Goal: Find specific page/section: Find specific page/section

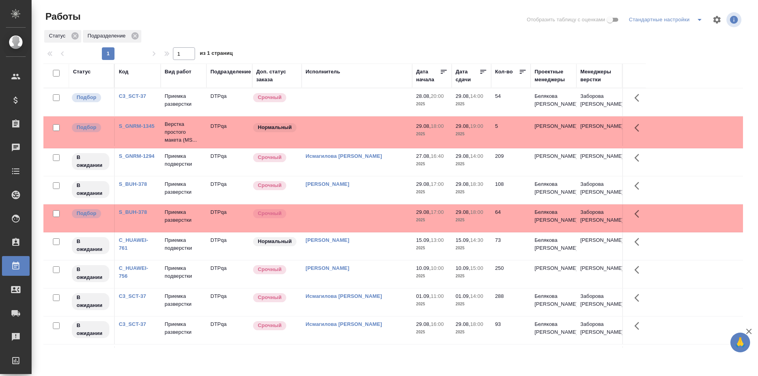
click at [367, 116] on td "Исмагилова [PERSON_NAME]" at bounding box center [357, 102] width 111 height 28
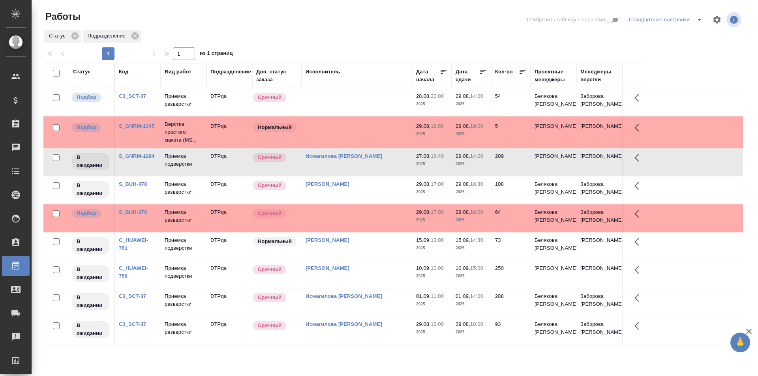
click at [367, 116] on td "Исмагилова [PERSON_NAME]" at bounding box center [357, 102] width 111 height 28
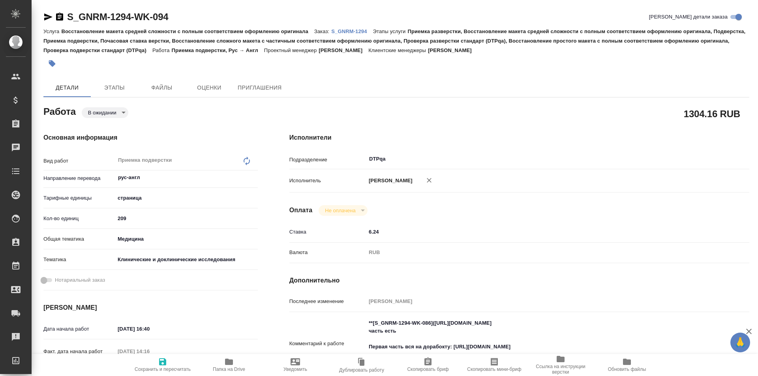
type textarea "x"
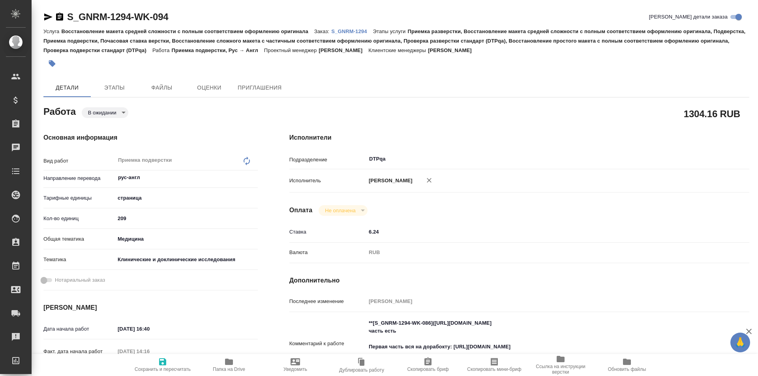
type textarea "x"
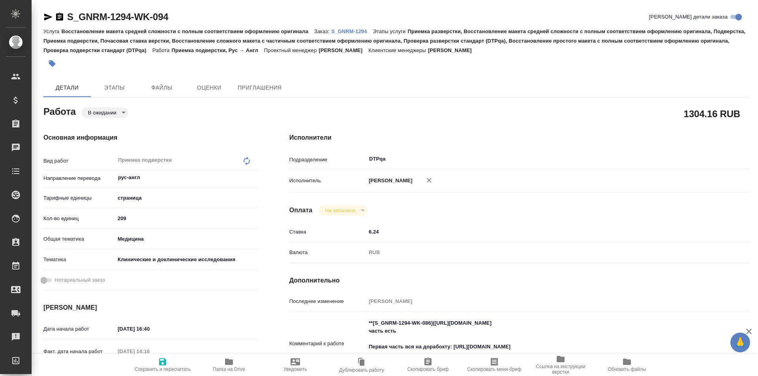
type textarea "x"
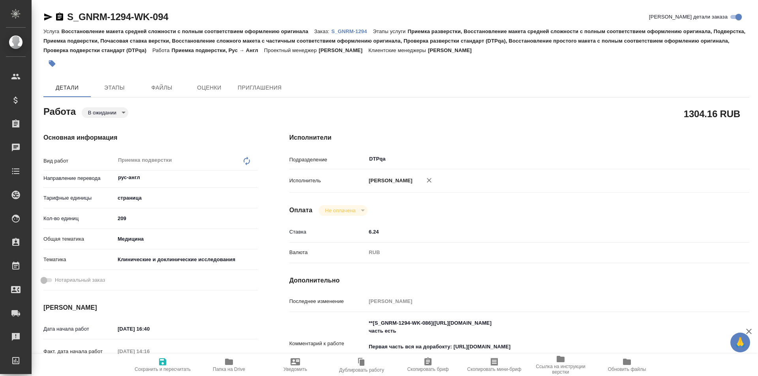
type textarea "x"
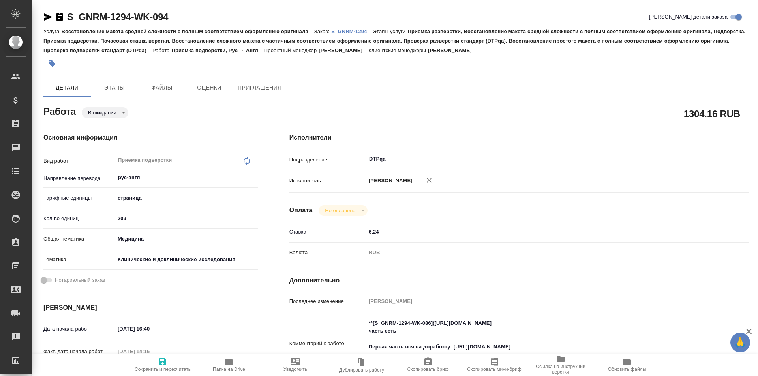
scroll to position [79, 0]
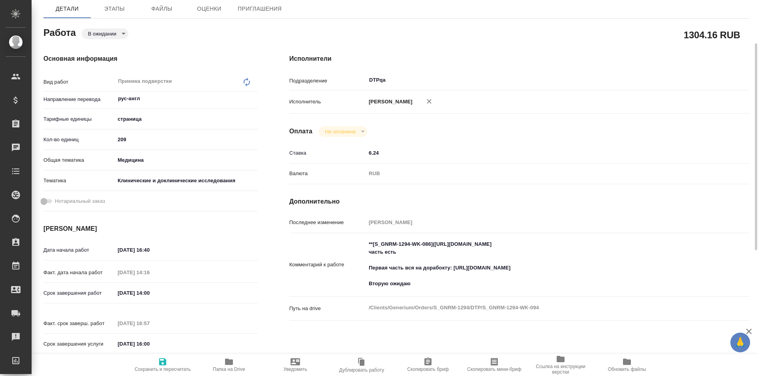
type textarea "x"
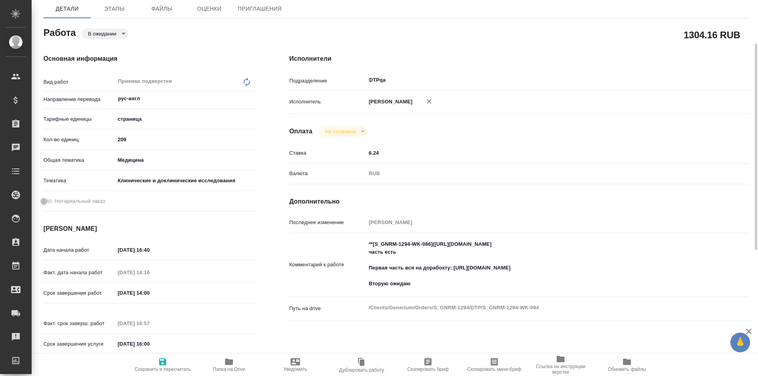
type textarea "x"
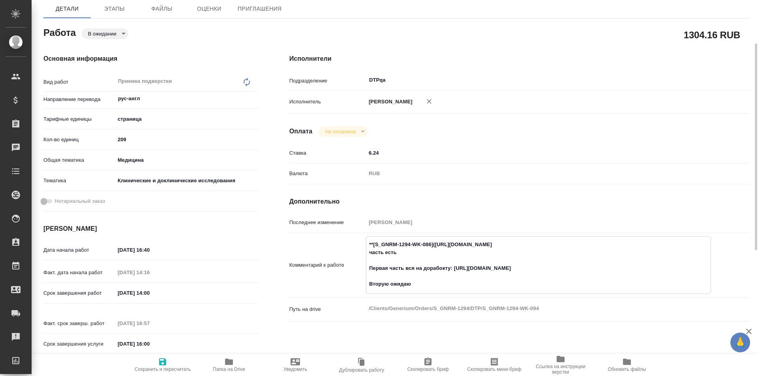
drag, startPoint x: 582, startPoint y: 244, endPoint x: 434, endPoint y: 246, distance: 147.3
click at [434, 246] on textarea "**[S_GNRM-1294-WK-086](https://tera.awatera.com/Work/68ac5c150be58547914a3f7b/)…" at bounding box center [538, 264] width 344 height 53
type textarea "x"
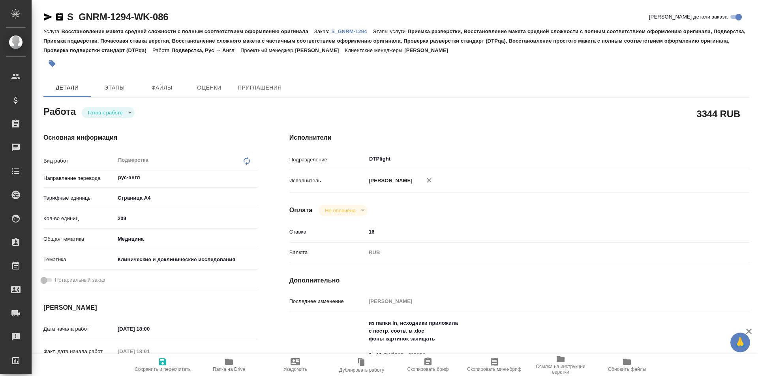
type textarea "x"
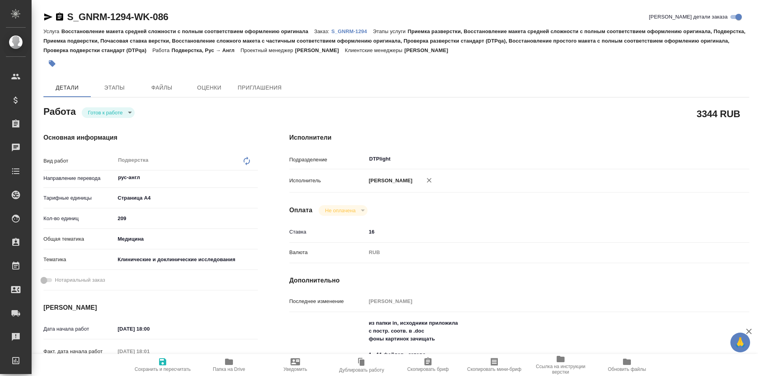
type textarea "x"
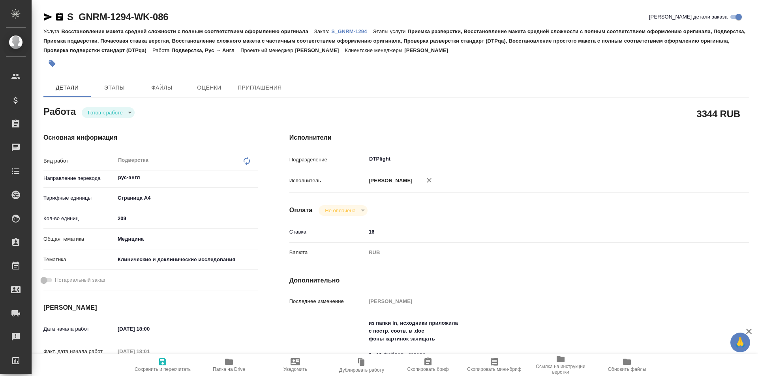
type textarea "x"
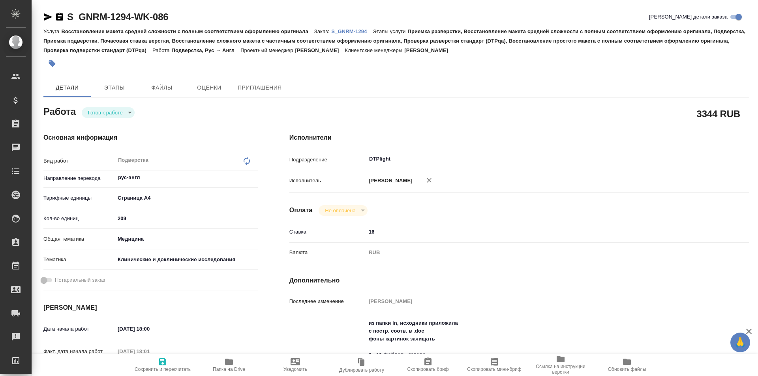
type textarea "x"
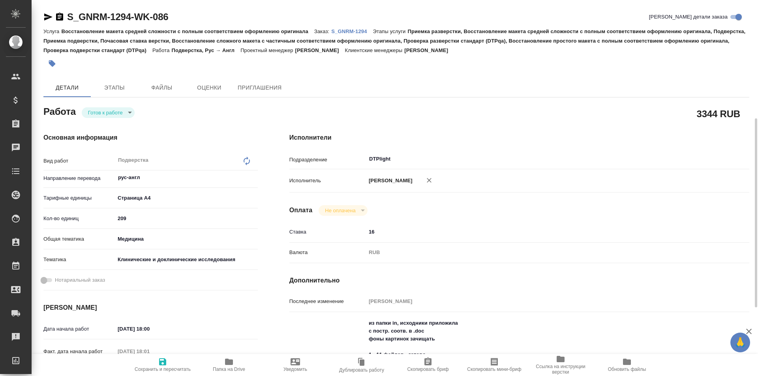
scroll to position [118, 0]
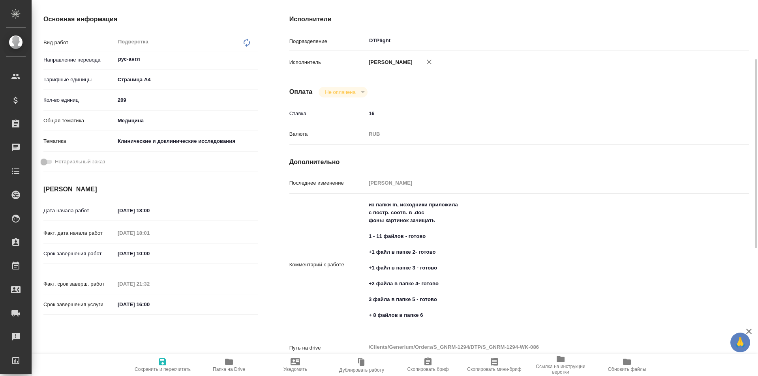
type textarea "x"
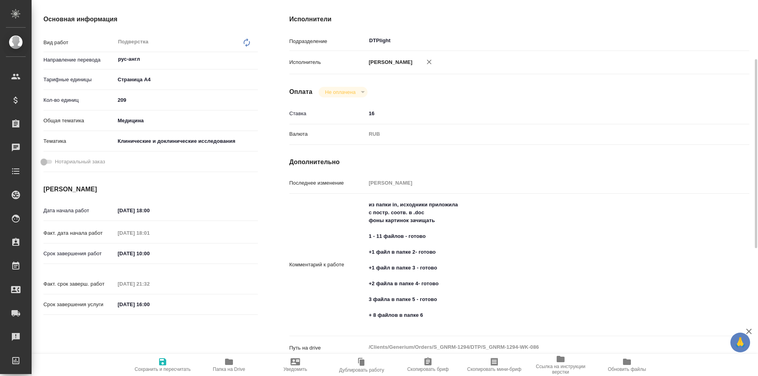
type textarea "x"
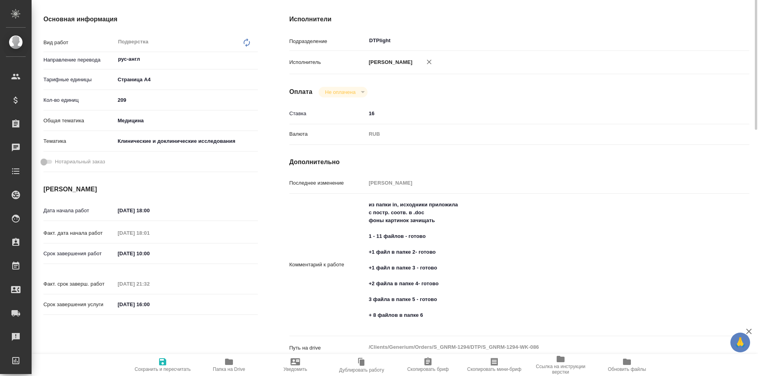
scroll to position [0, 0]
